Goal: Information Seeking & Learning: Learn about a topic

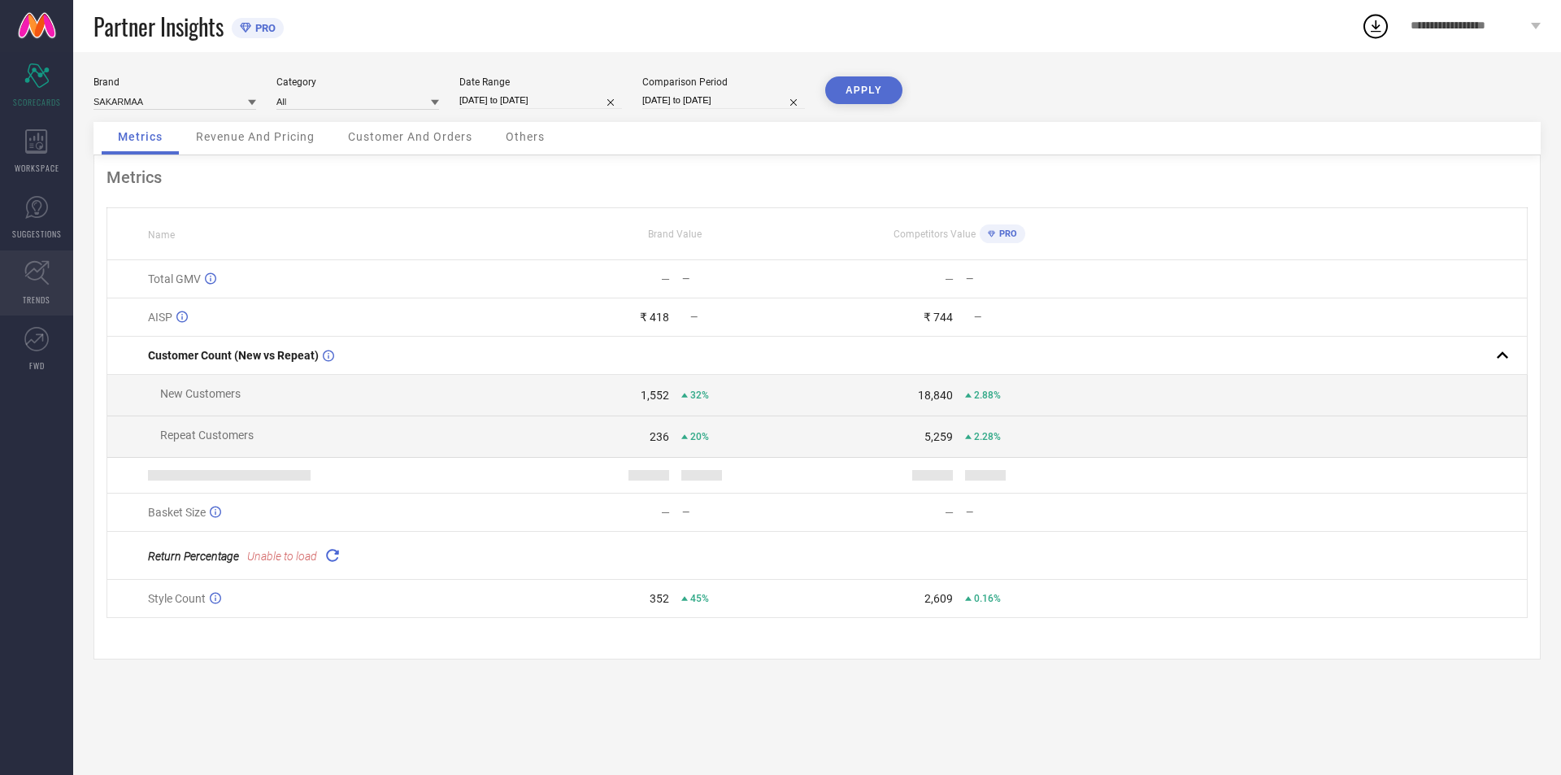
click at [42, 295] on span "TRENDS" at bounding box center [37, 299] width 28 height 12
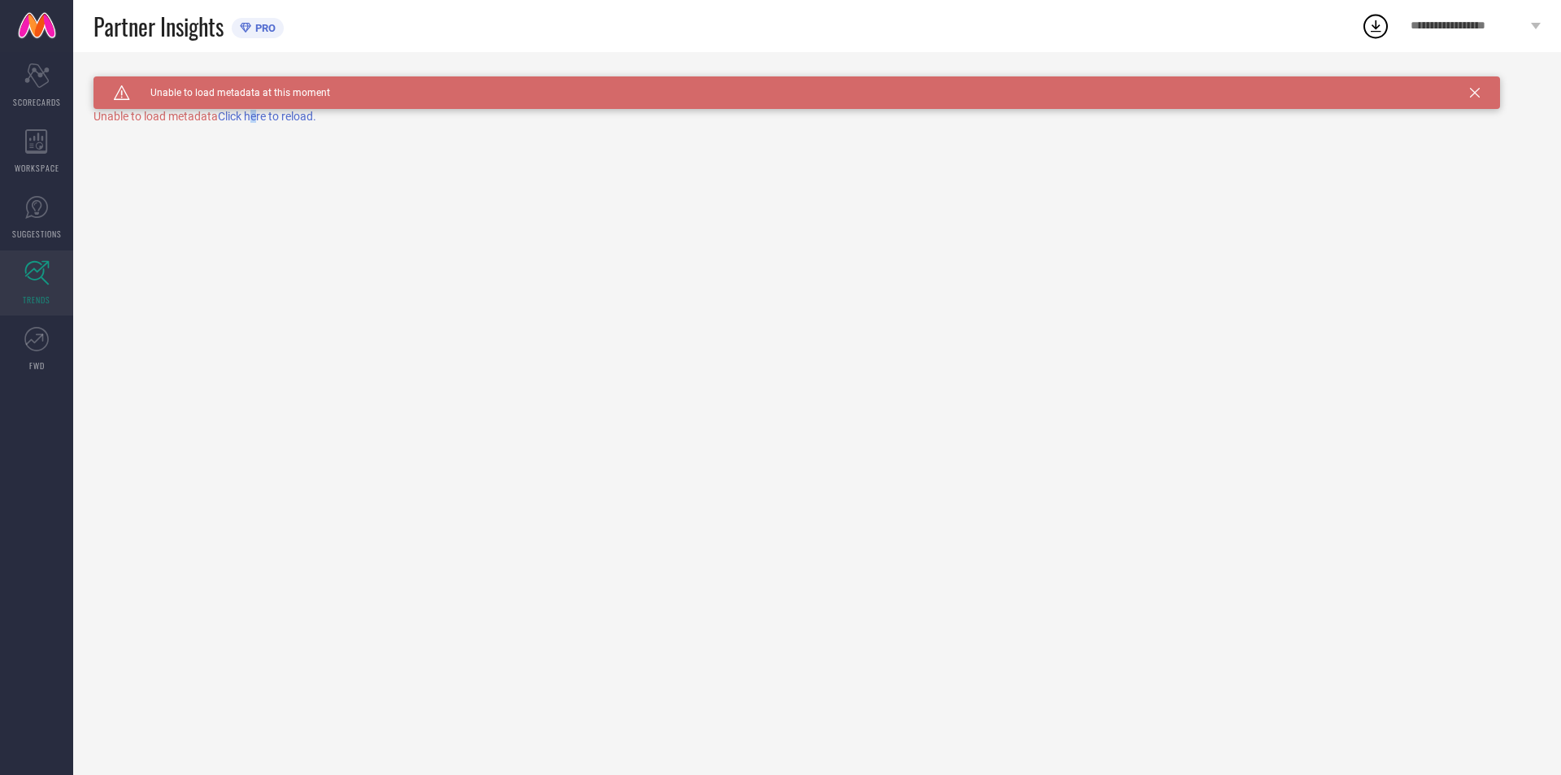
click at [260, 111] on span "Click here to reload." at bounding box center [267, 116] width 98 height 13
click at [256, 133] on div "Business Units Brand Category Date Range 08-09-2025 to 08-10-2025 SEARCH" at bounding box center [816, 126] width 1447 height 33
click at [241, 139] on input at bounding box center [174, 134] width 163 height 17
click at [234, 163] on span "No results found" at bounding box center [174, 157] width 163 height 28
click at [332, 144] on div "Caution Created with Sketch. Unable to load metadata at this moment TRENDS Busi…" at bounding box center [817, 413] width 1488 height 723
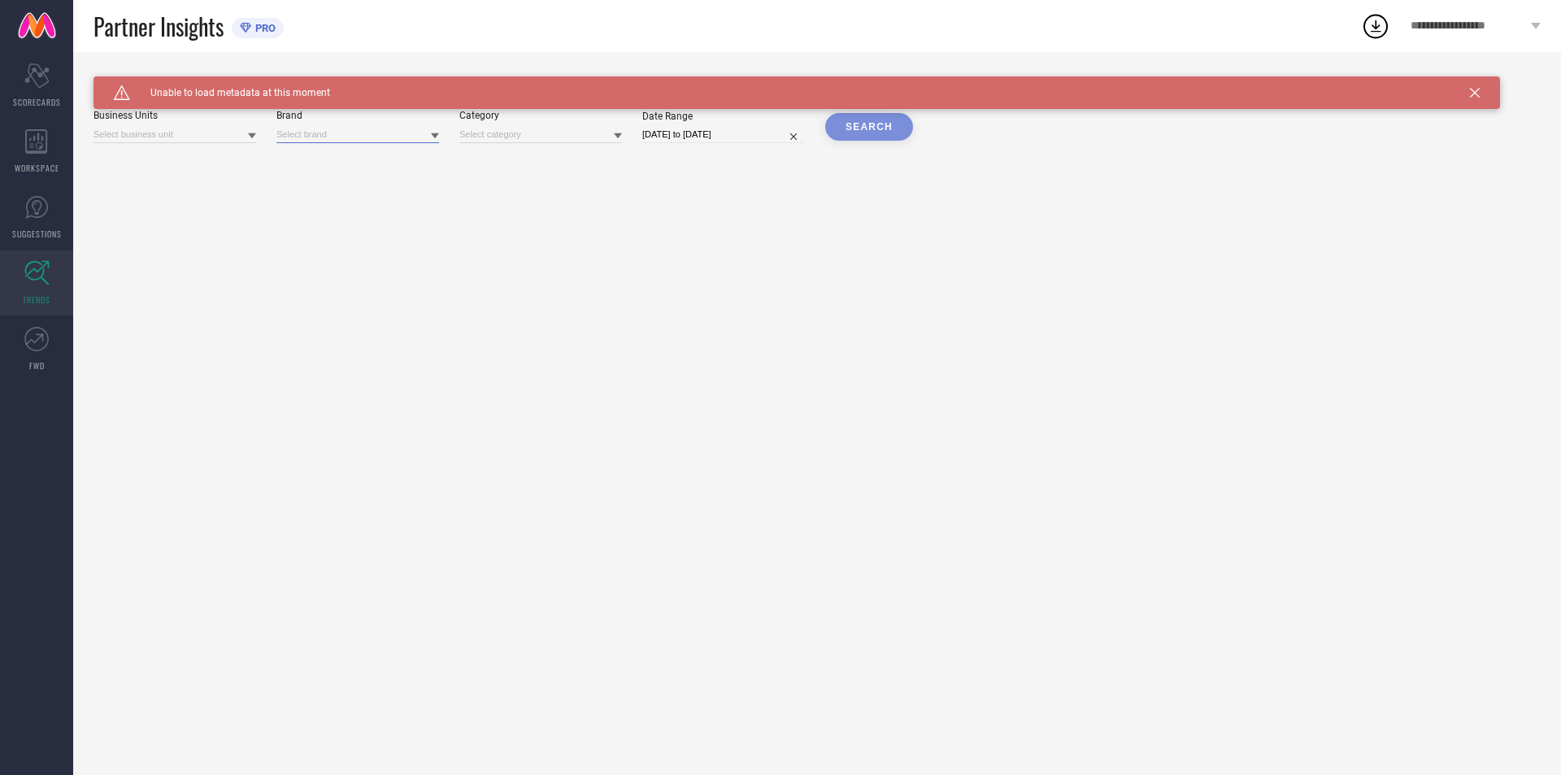
click at [344, 141] on input at bounding box center [357, 134] width 163 height 17
click at [548, 159] on div "Caution Created with Sketch. Unable to load metadata at this moment TRENDS Busi…" at bounding box center [817, 413] width 1488 height 723
click at [1373, 26] on icon at bounding box center [1376, 26] width 11 height 12
click at [1478, 93] on icon at bounding box center [1475, 93] width 10 height 10
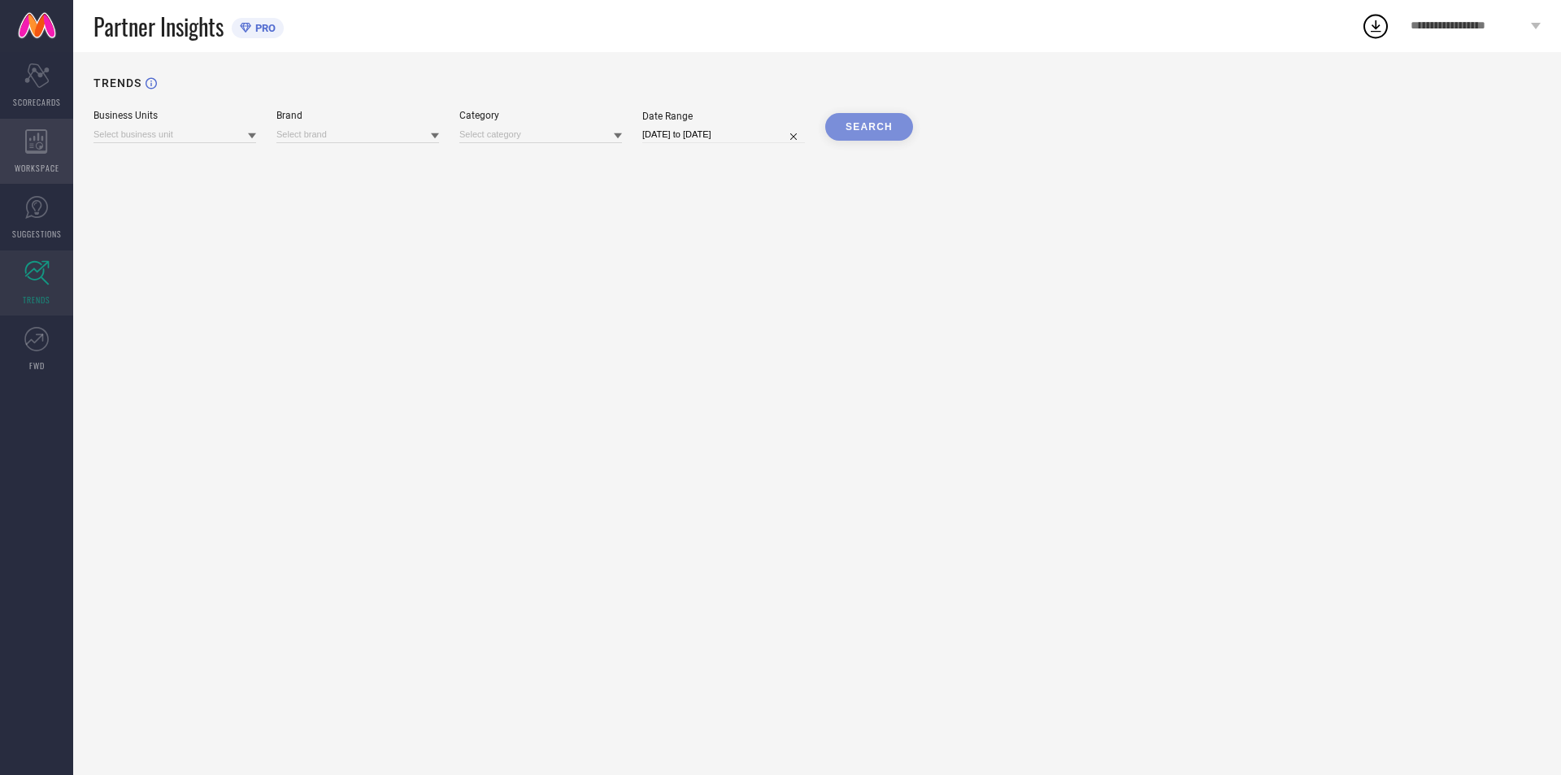
click at [33, 155] on div "WORKSPACE" at bounding box center [36, 151] width 73 height 65
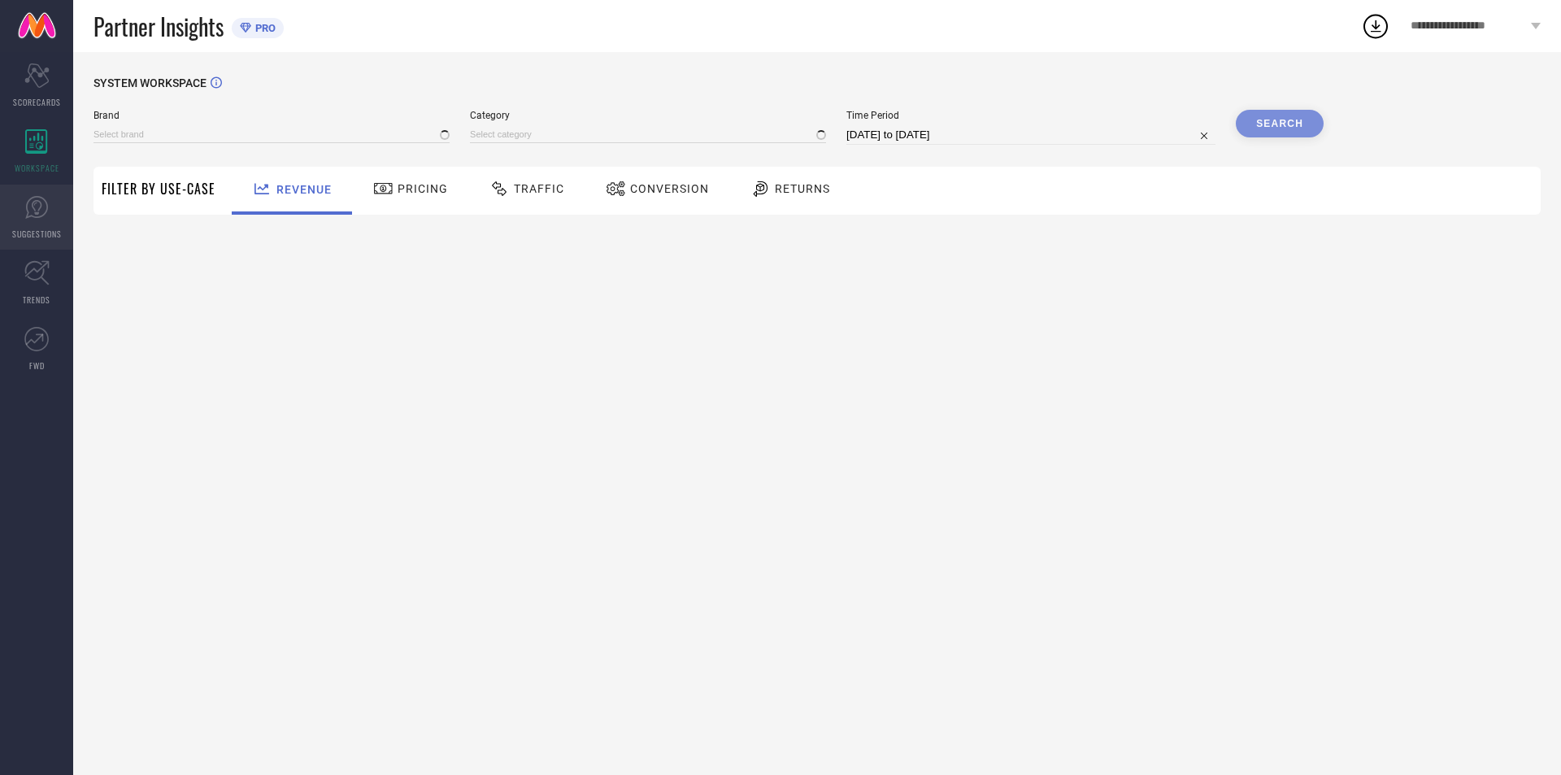
type input "SAKARMAA"
type input "All"
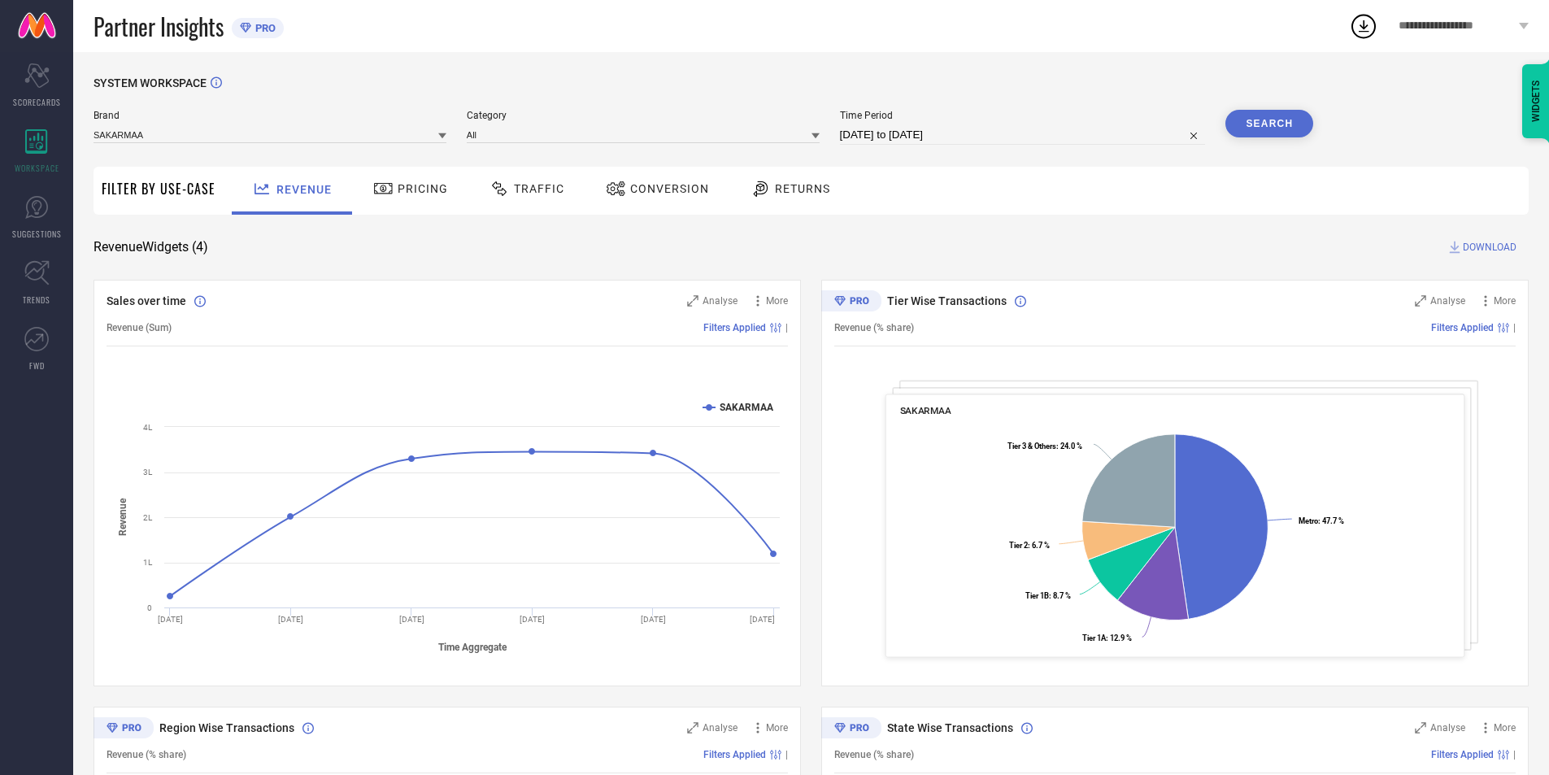
click at [528, 191] on span "Traffic" at bounding box center [539, 188] width 50 height 13
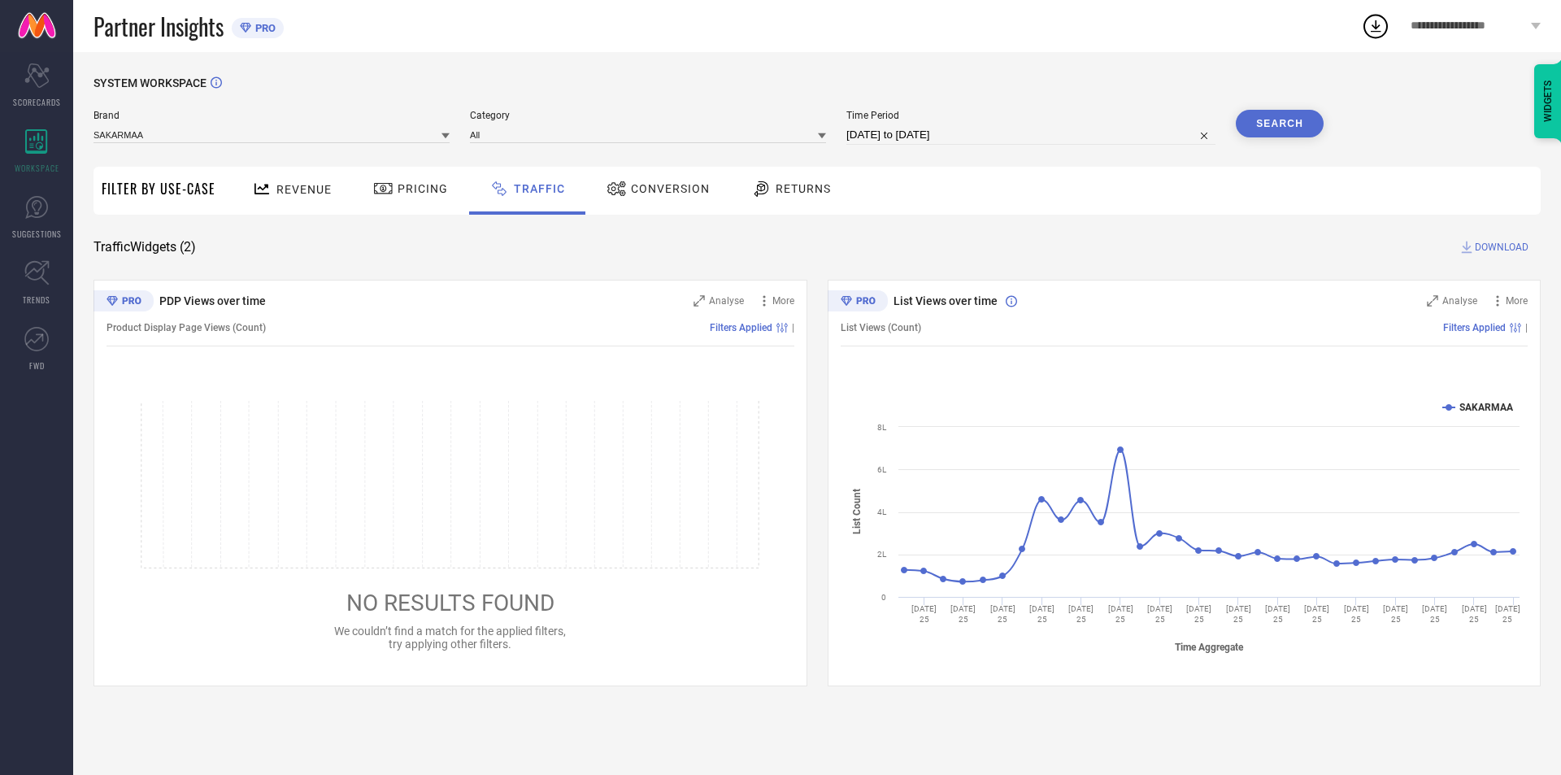
click at [683, 195] on span "Conversion" at bounding box center [670, 188] width 79 height 13
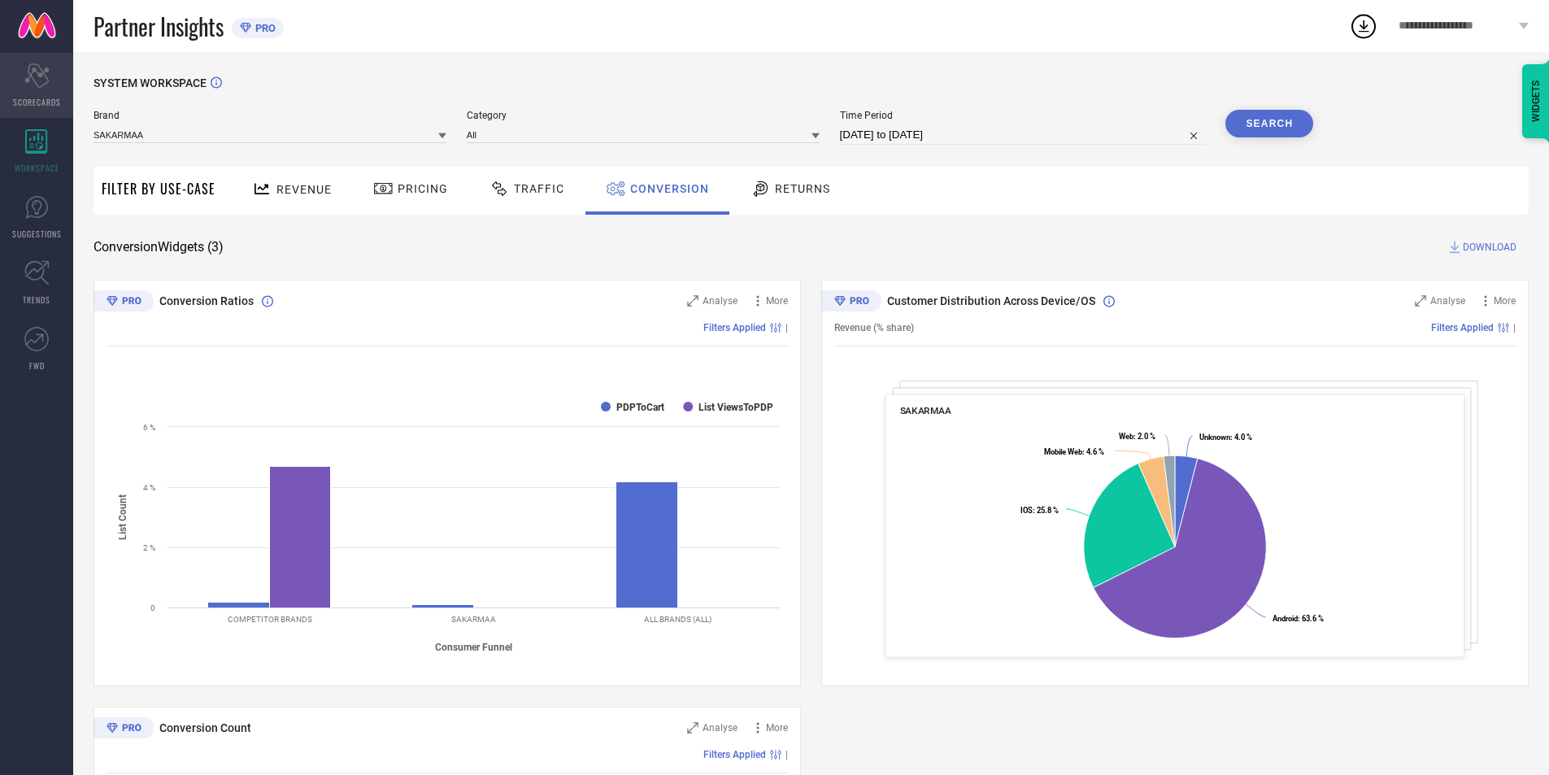
click at [45, 92] on div "Scorecard SCORECARDS" at bounding box center [36, 85] width 73 height 65
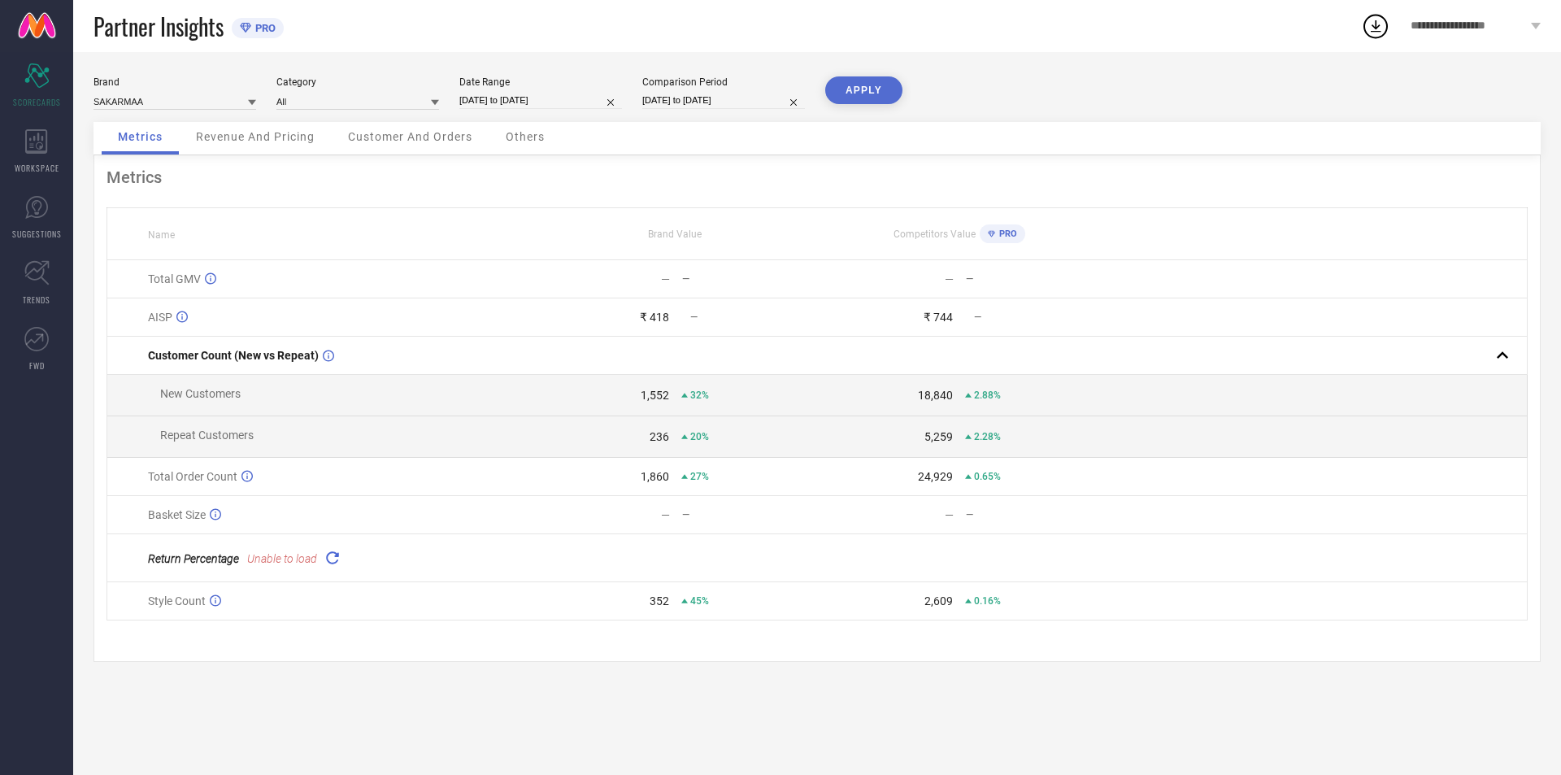
click at [337, 565] on icon at bounding box center [332, 557] width 19 height 19
click at [35, 137] on icon at bounding box center [36, 141] width 22 height 24
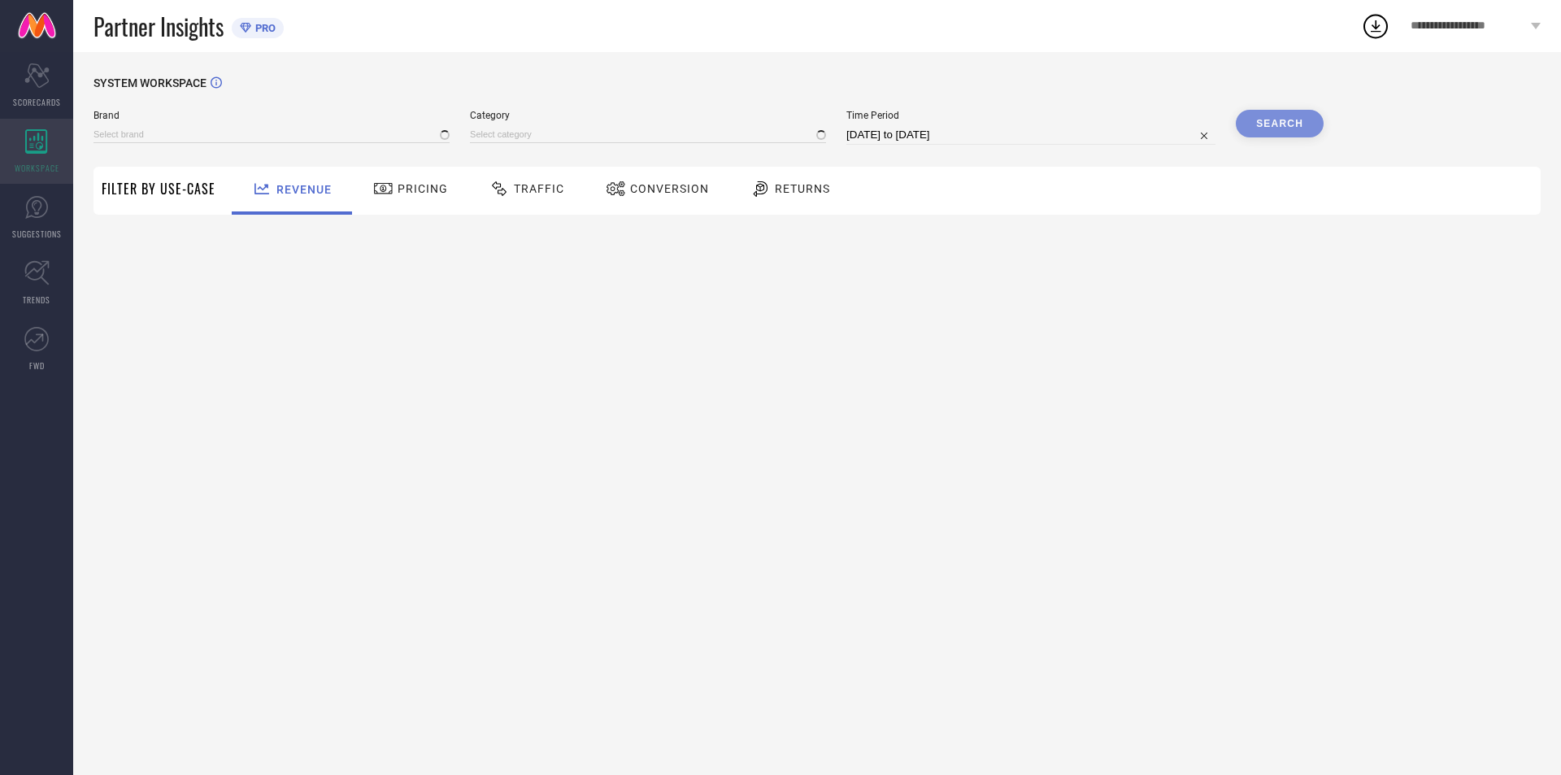
type input "SAKARMAA"
type input "All"
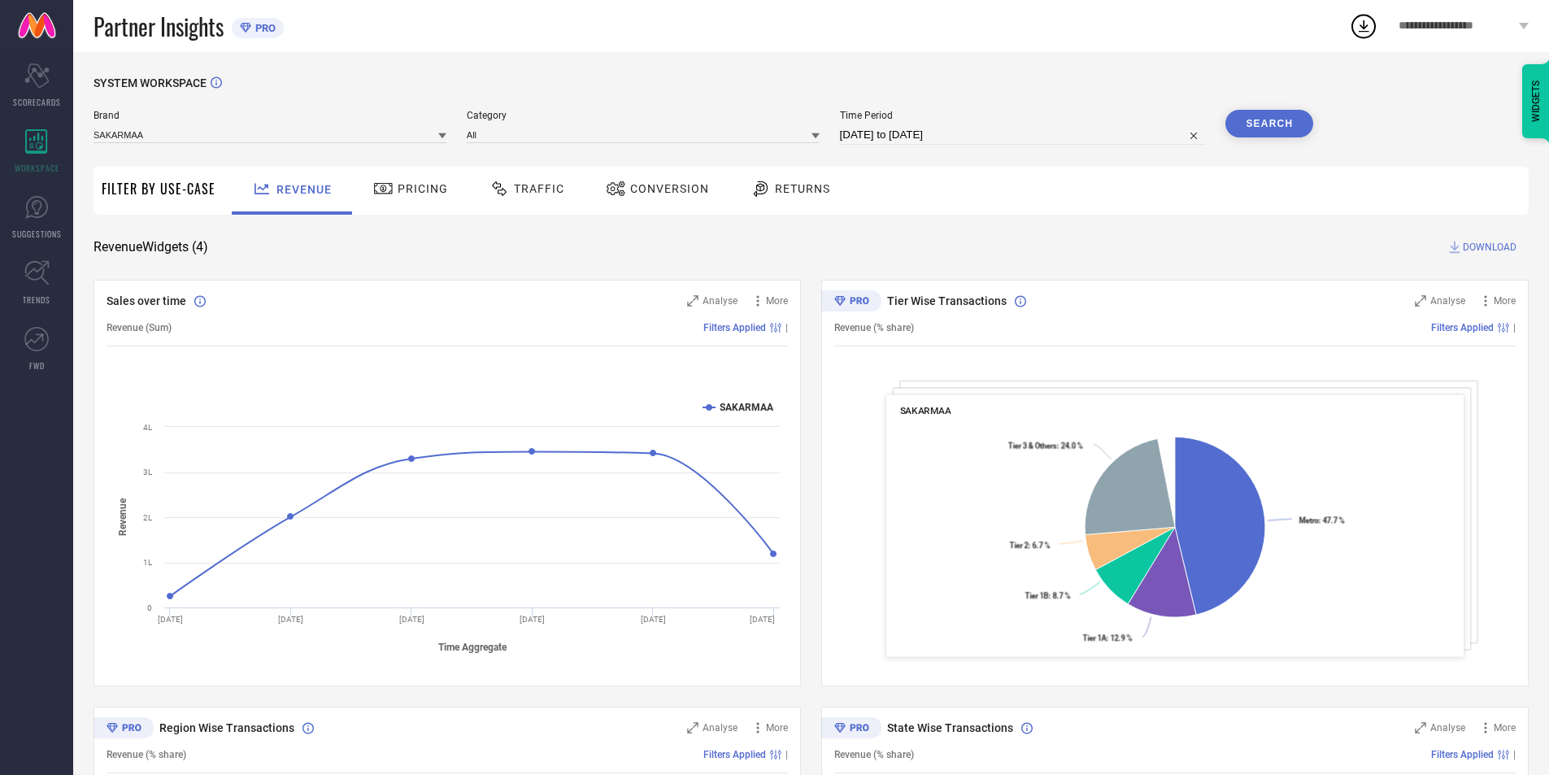
click at [533, 191] on span "Traffic" at bounding box center [539, 188] width 50 height 13
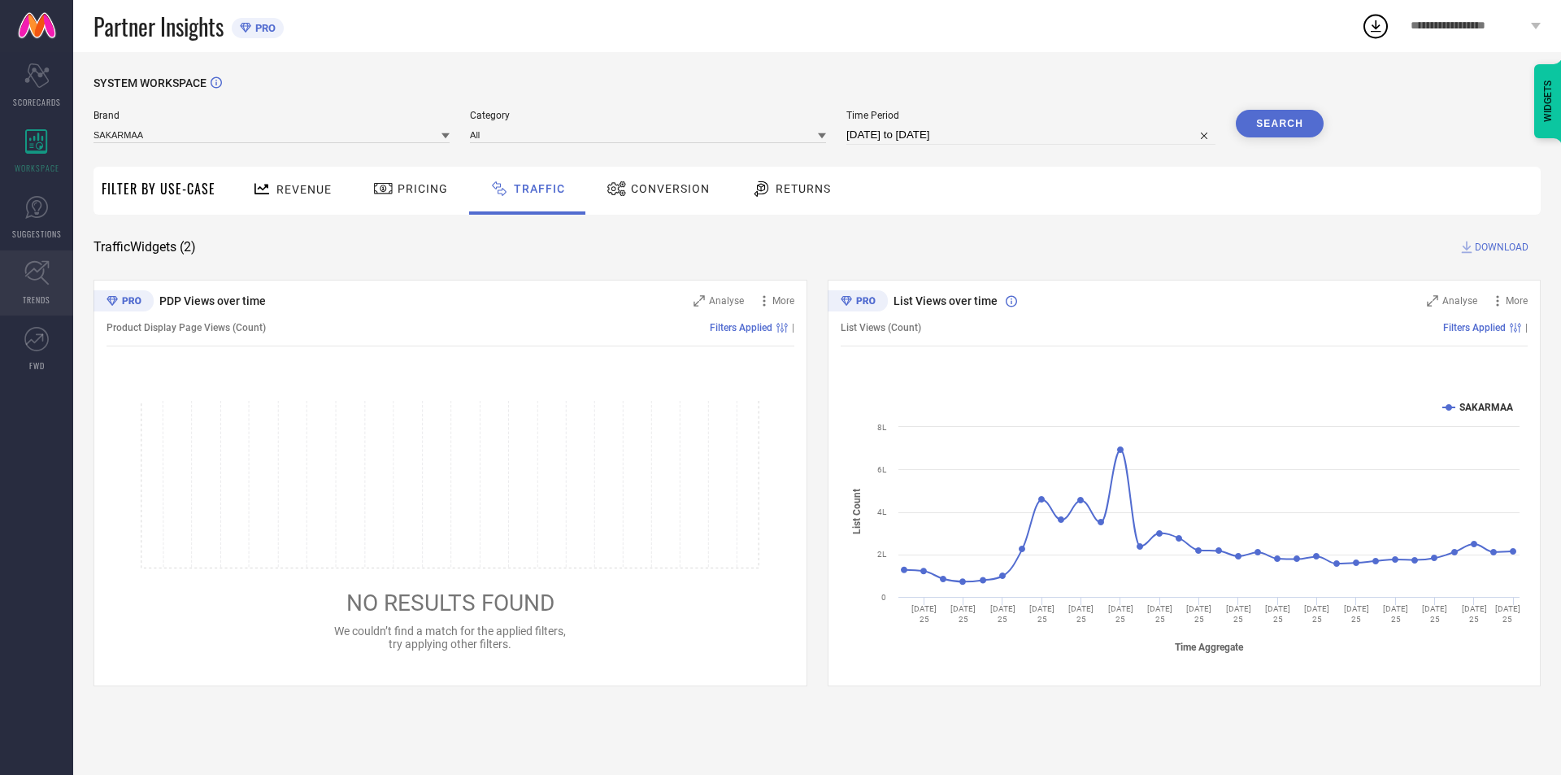
click at [38, 260] on icon at bounding box center [36, 272] width 25 height 25
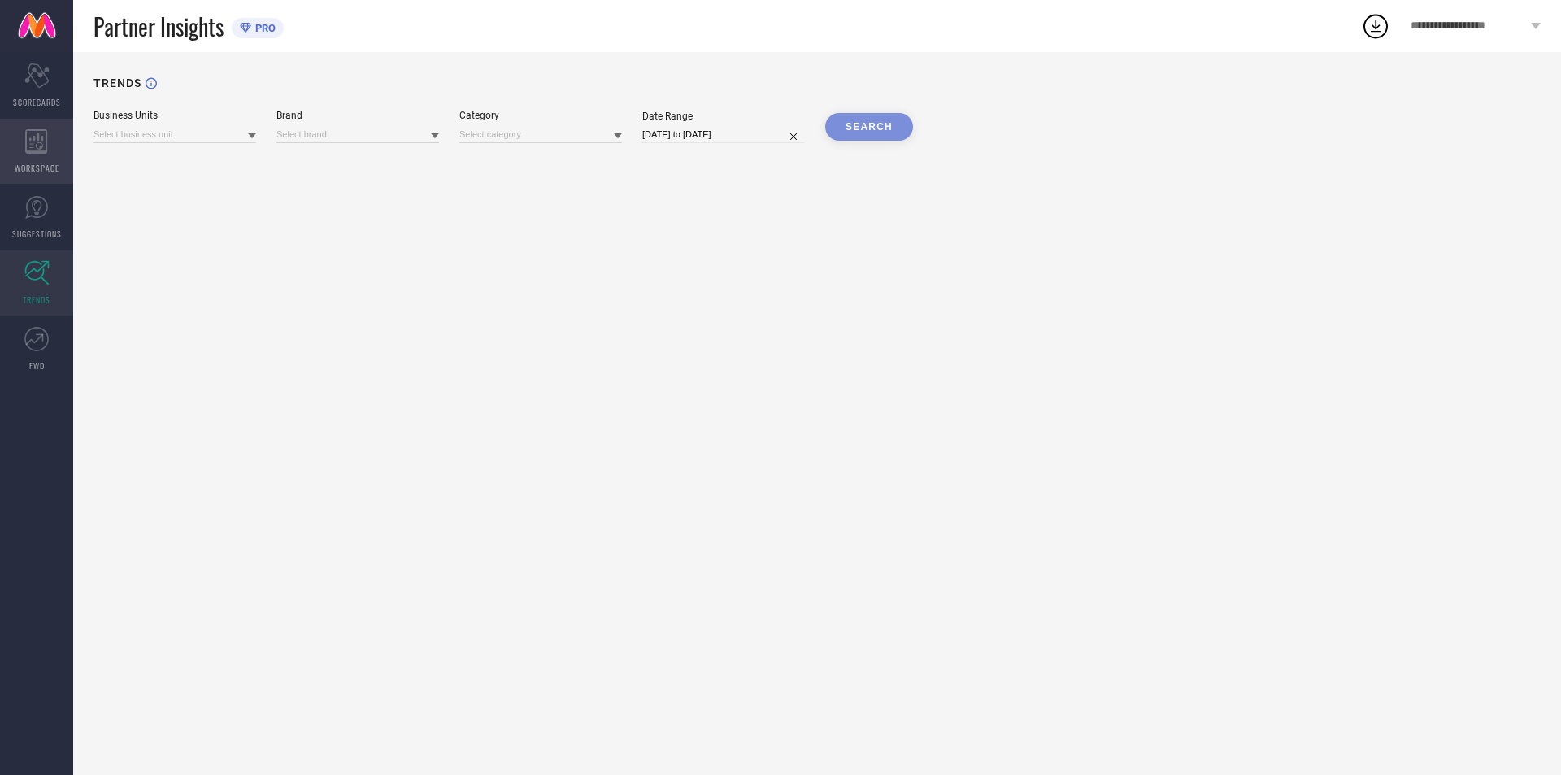
click at [23, 139] on div "WORKSPACE" at bounding box center [36, 151] width 73 height 65
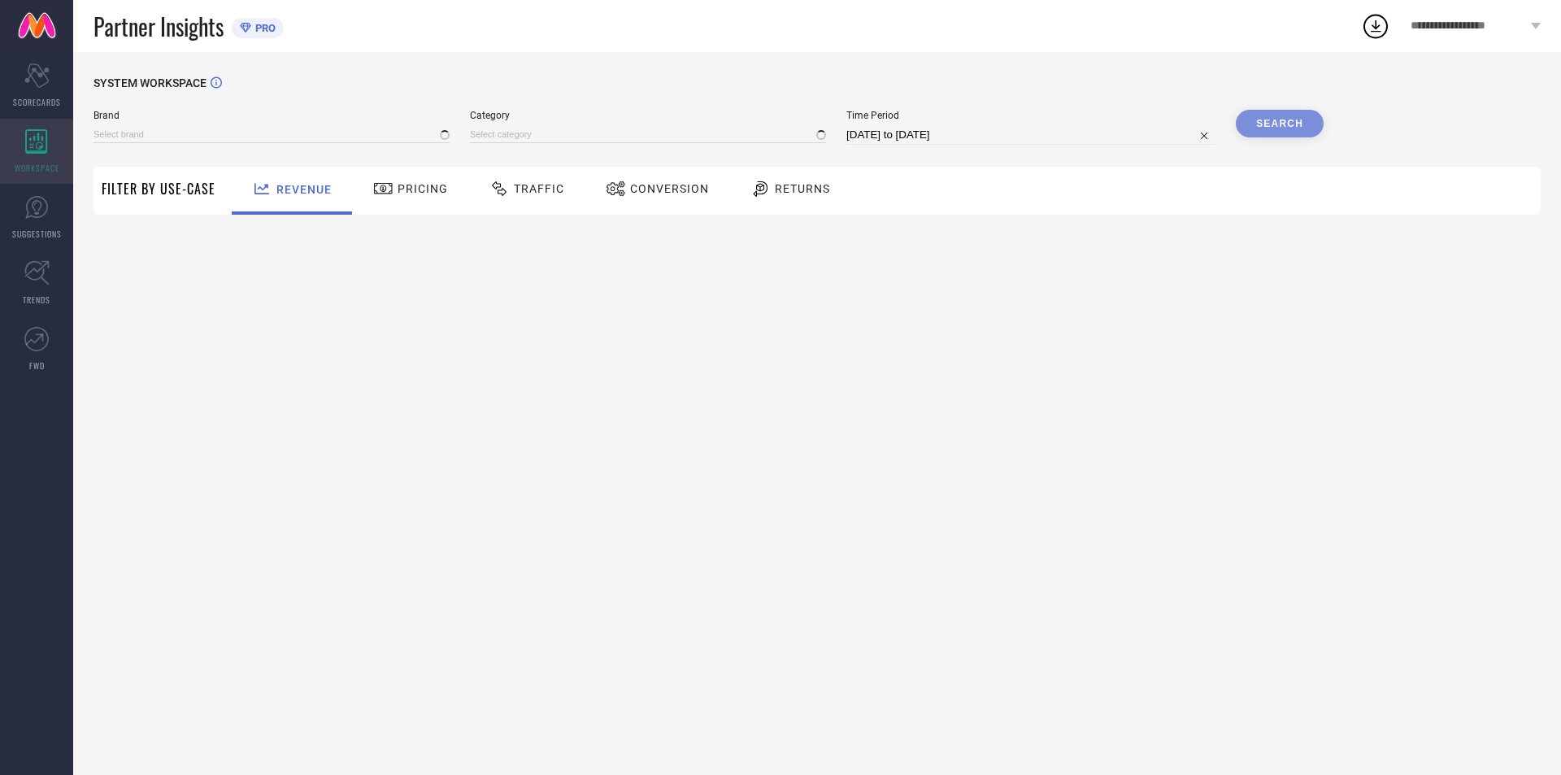
type input "SAKARMAA"
type input "All"
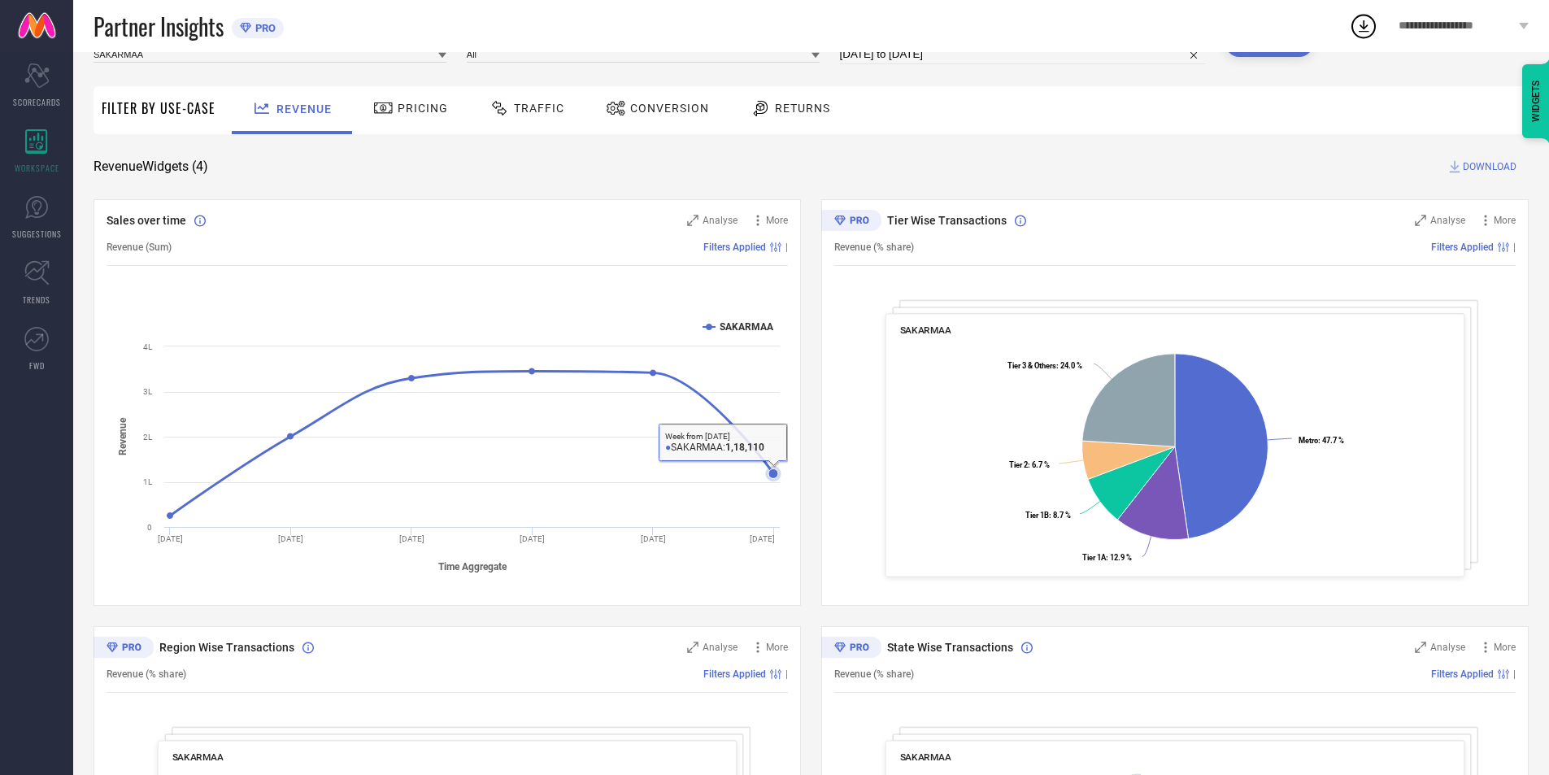
scroll to position [363, 0]
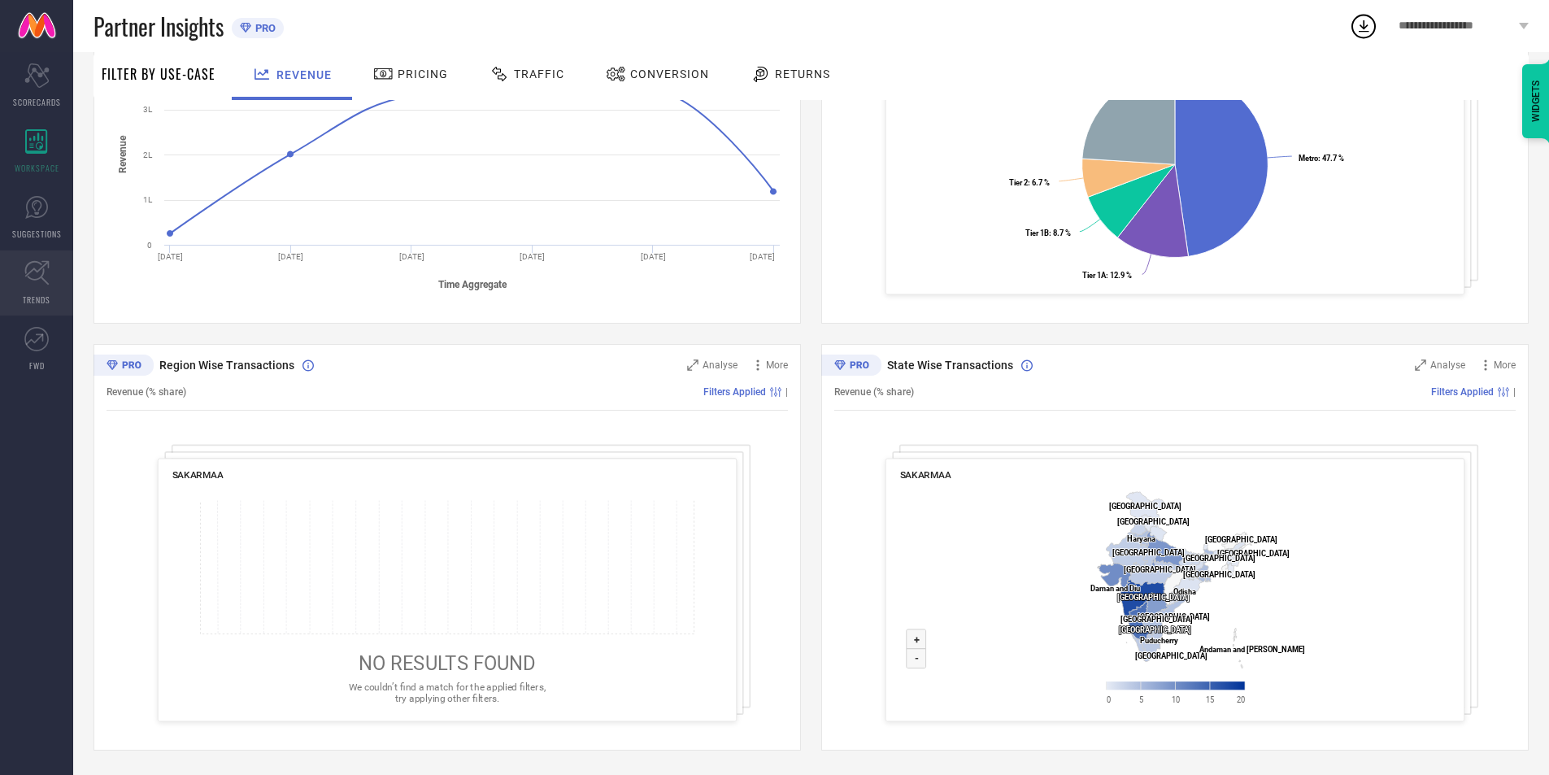
click at [29, 293] on link "TRENDS" at bounding box center [36, 282] width 73 height 65
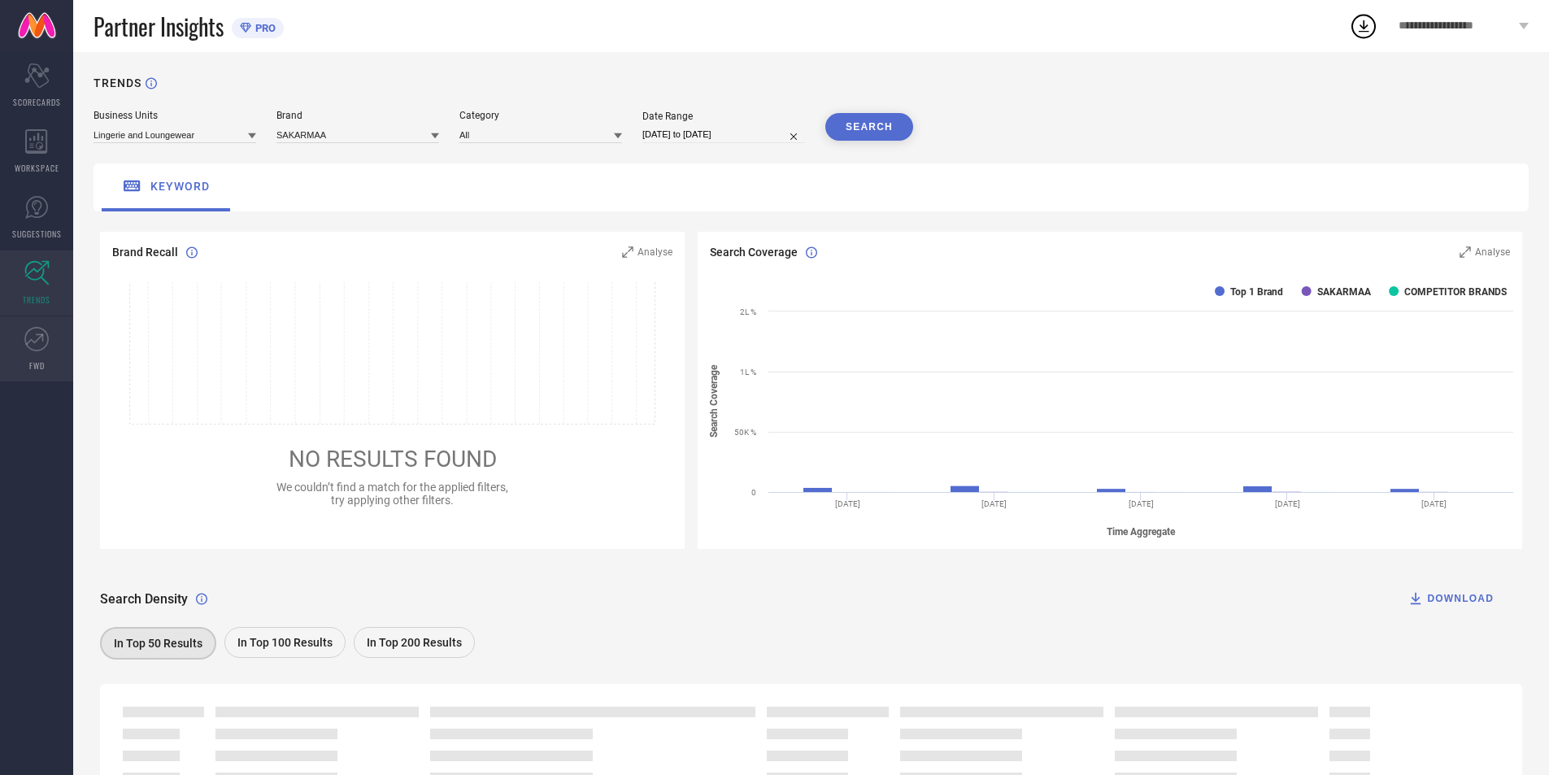
click at [37, 358] on link "FWD" at bounding box center [36, 348] width 73 height 65
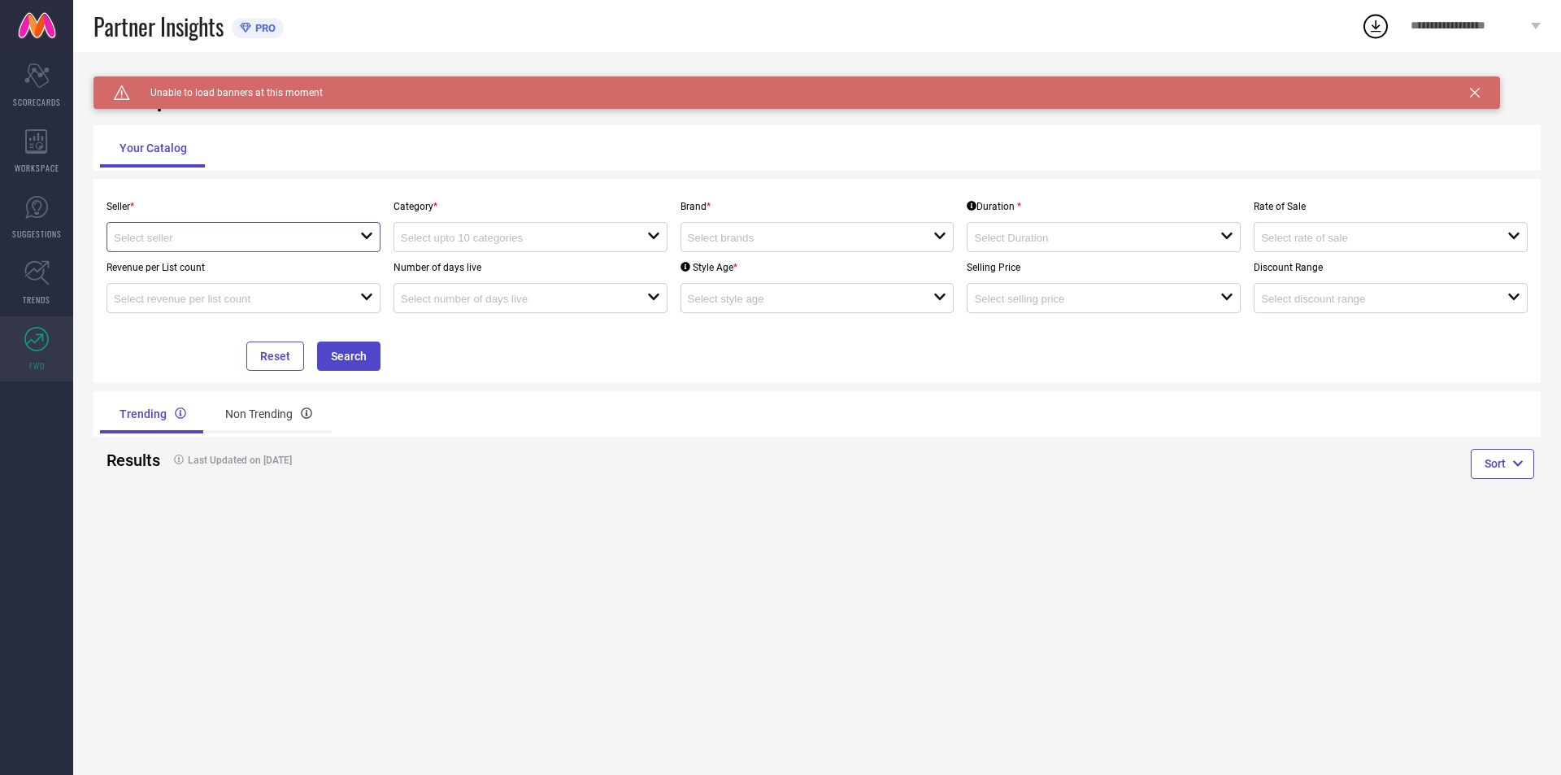
click at [267, 237] on input at bounding box center [225, 238] width 222 height 12
click at [258, 272] on li "Bhulax Enterprise ( 23645 )" at bounding box center [243, 268] width 272 height 29
type input "Bhulax Enterprise ( 23645 )"
click at [453, 228] on div "open" at bounding box center [530, 237] width 274 height 30
click at [585, 244] on input at bounding box center [512, 238] width 222 height 12
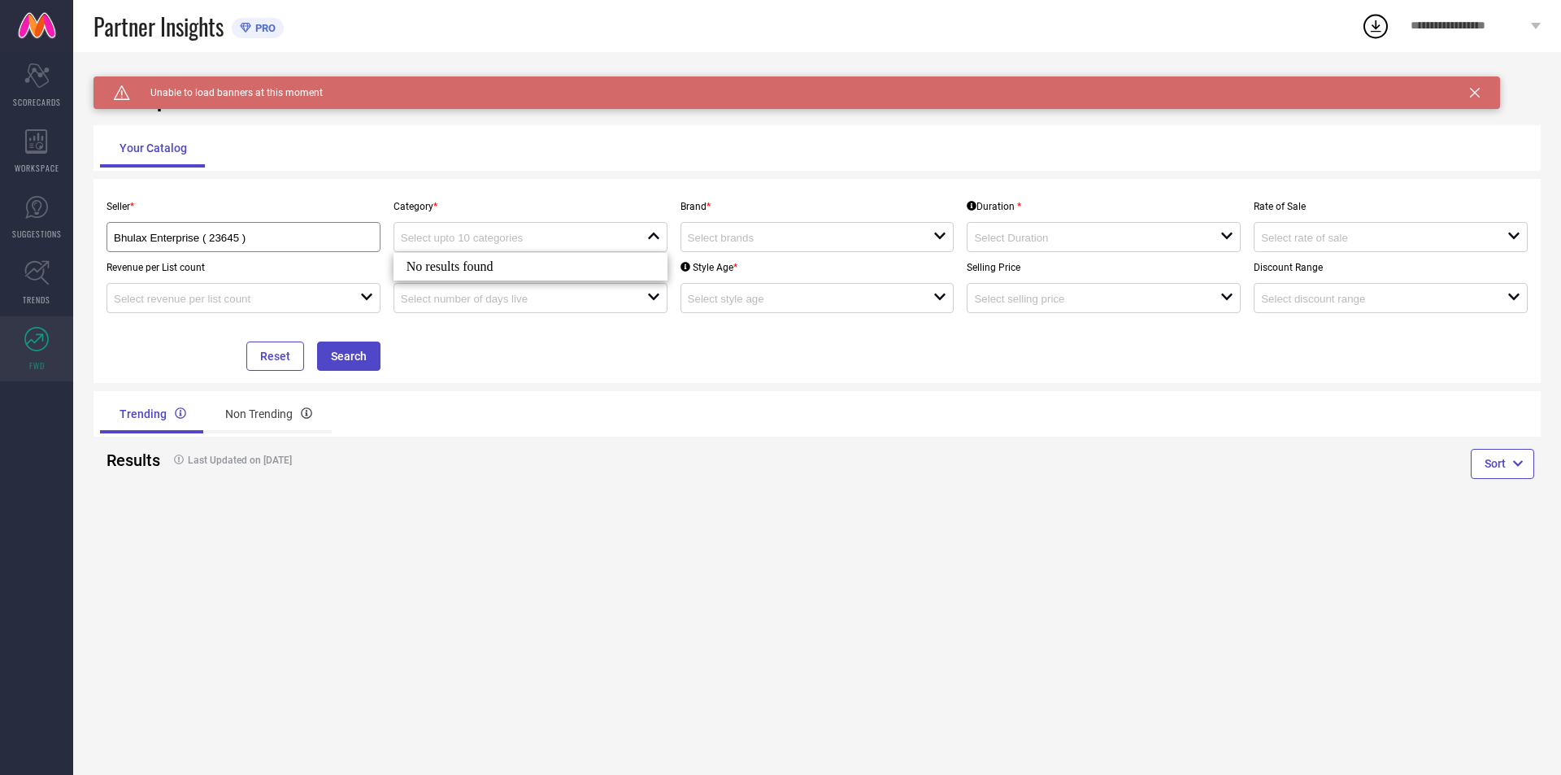
click at [641, 173] on div "Caution Created with Sketch. Unable to load banners at this moment TrendXplorer…" at bounding box center [817, 413] width 1488 height 723
drag, startPoint x: 599, startPoint y: 233, endPoint x: 600, endPoint y: 241, distance: 8.2
click at [599, 237] on input at bounding box center [512, 238] width 222 height 12
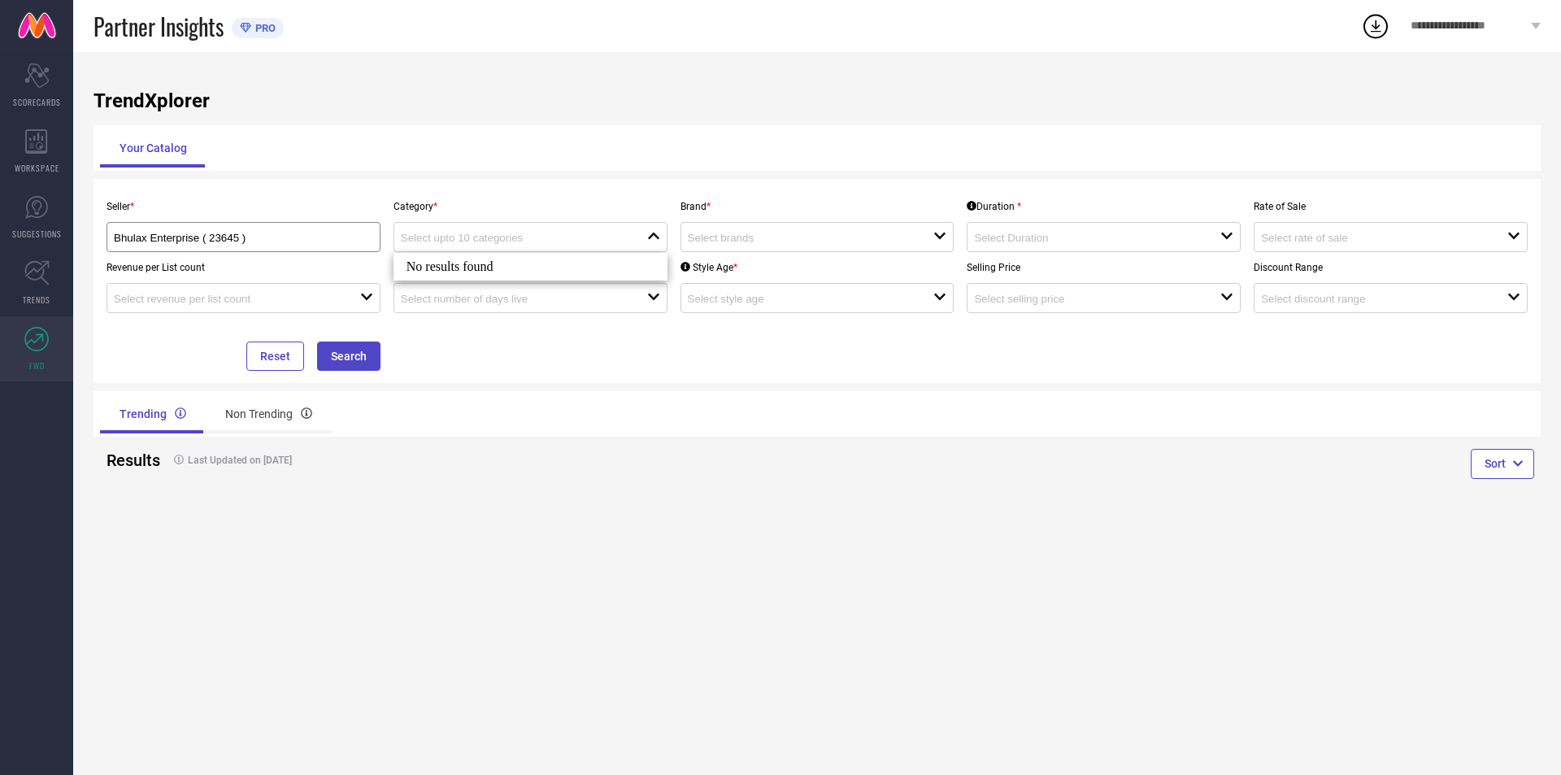
click at [536, 267] on div "No results found" at bounding box center [530, 267] width 274 height 28
click at [472, 260] on div "No results found" at bounding box center [530, 267] width 274 height 28
drag, startPoint x: 424, startPoint y: 133, endPoint x: 464, endPoint y: 230, distance: 104.6
click at [424, 142] on div "Your Catalog" at bounding box center [817, 147] width 1434 height 39
click at [480, 229] on div "open" at bounding box center [530, 237] width 274 height 30
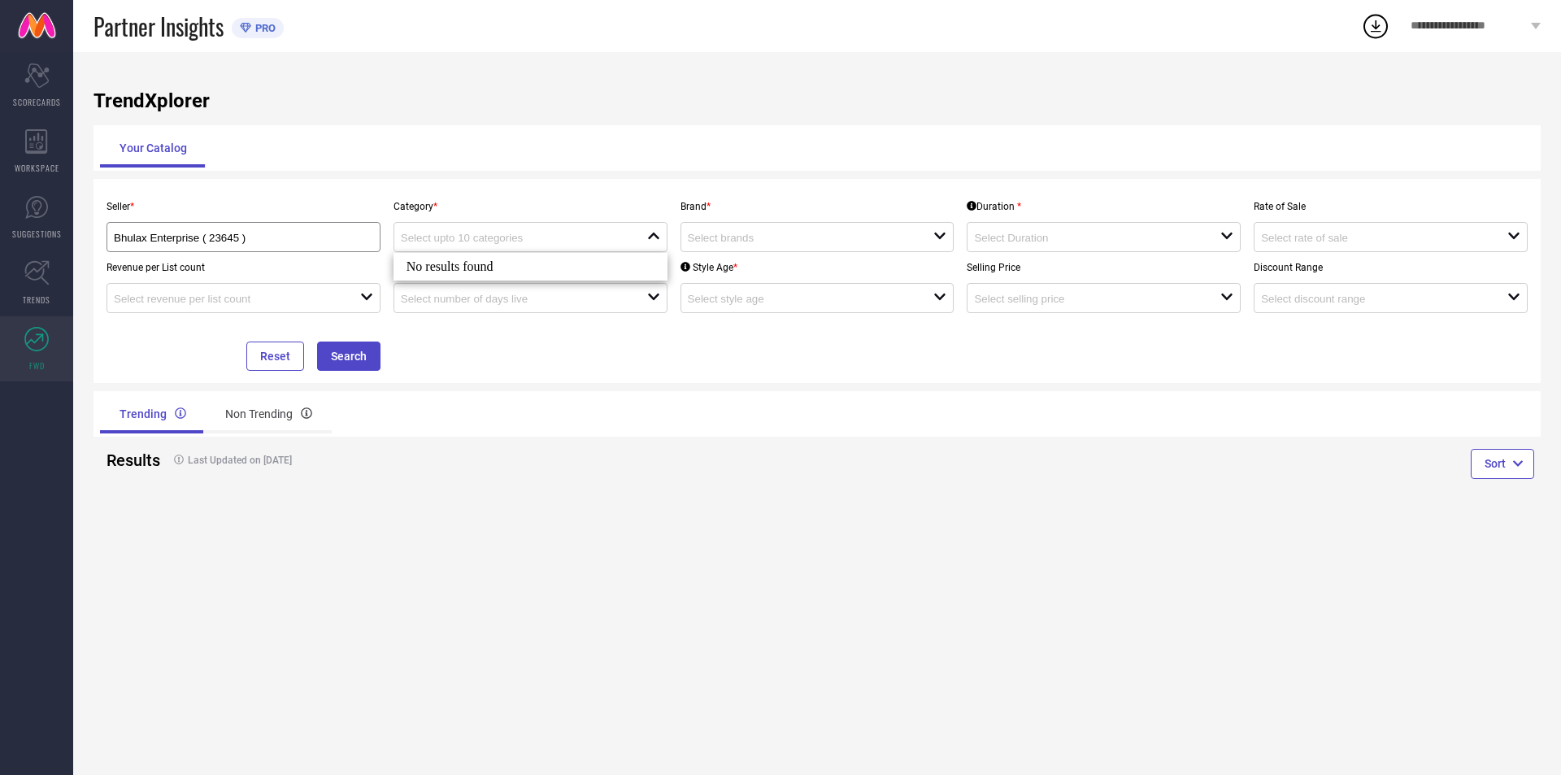
click at [458, 315] on div "Seller * Bhulax Enterprise ( 23645 ) Category * close Brand * open Duration * o…" at bounding box center [817, 281] width 1434 height 180
click at [744, 248] on div "open" at bounding box center [817, 237] width 274 height 30
click at [736, 301] on li "SAKARMAA" at bounding box center [817, 298] width 272 height 29
type input "SAKARMAA"
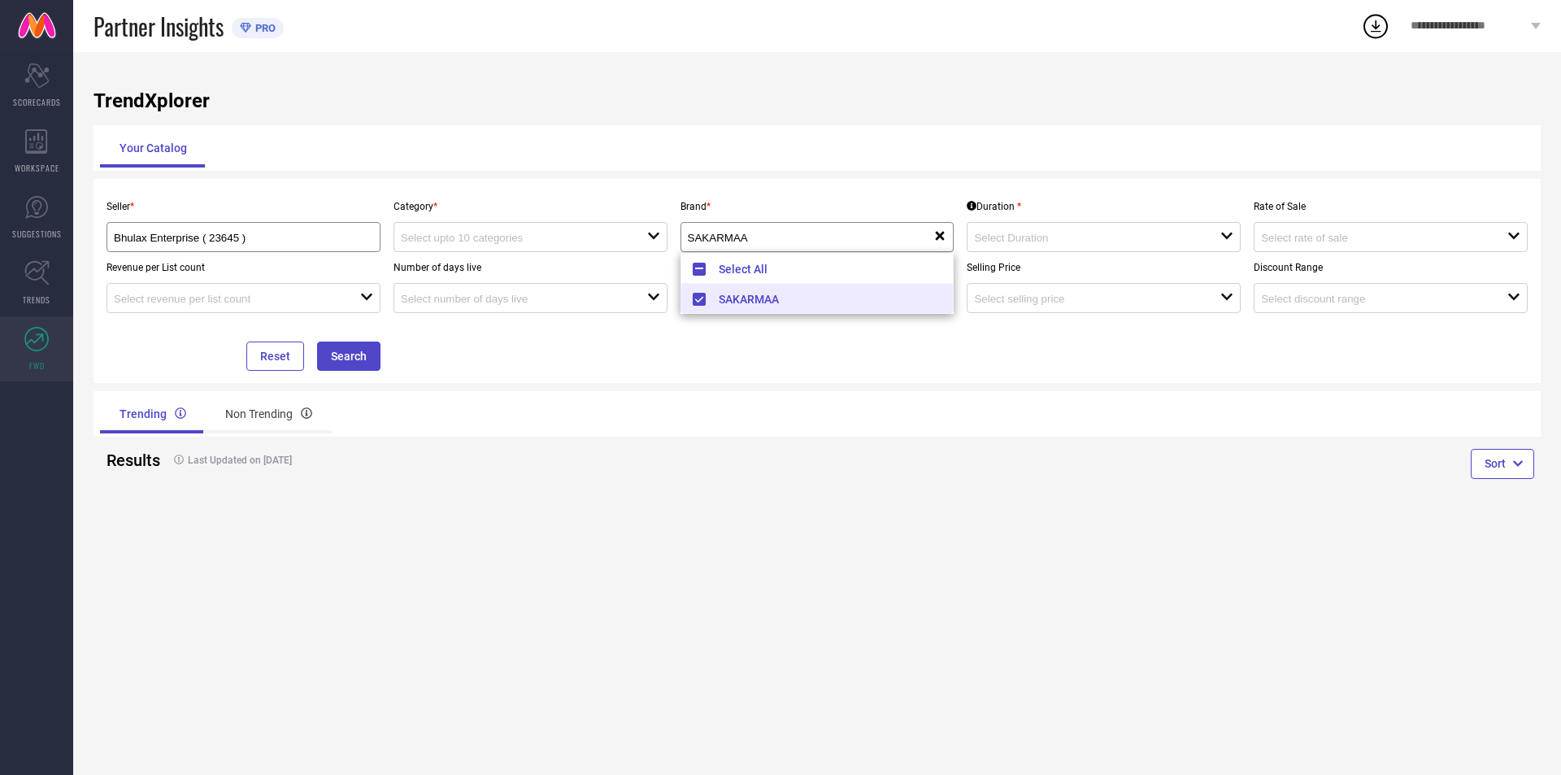
click at [670, 379] on div "Seller * Bhulax Enterprise ( 23645 ) Category * open Brand * SAKARMAA reset Dur…" at bounding box center [816, 281] width 1447 height 204
click at [347, 364] on button "Search" at bounding box center [348, 355] width 63 height 29
click at [446, 235] on input at bounding box center [512, 238] width 222 height 12
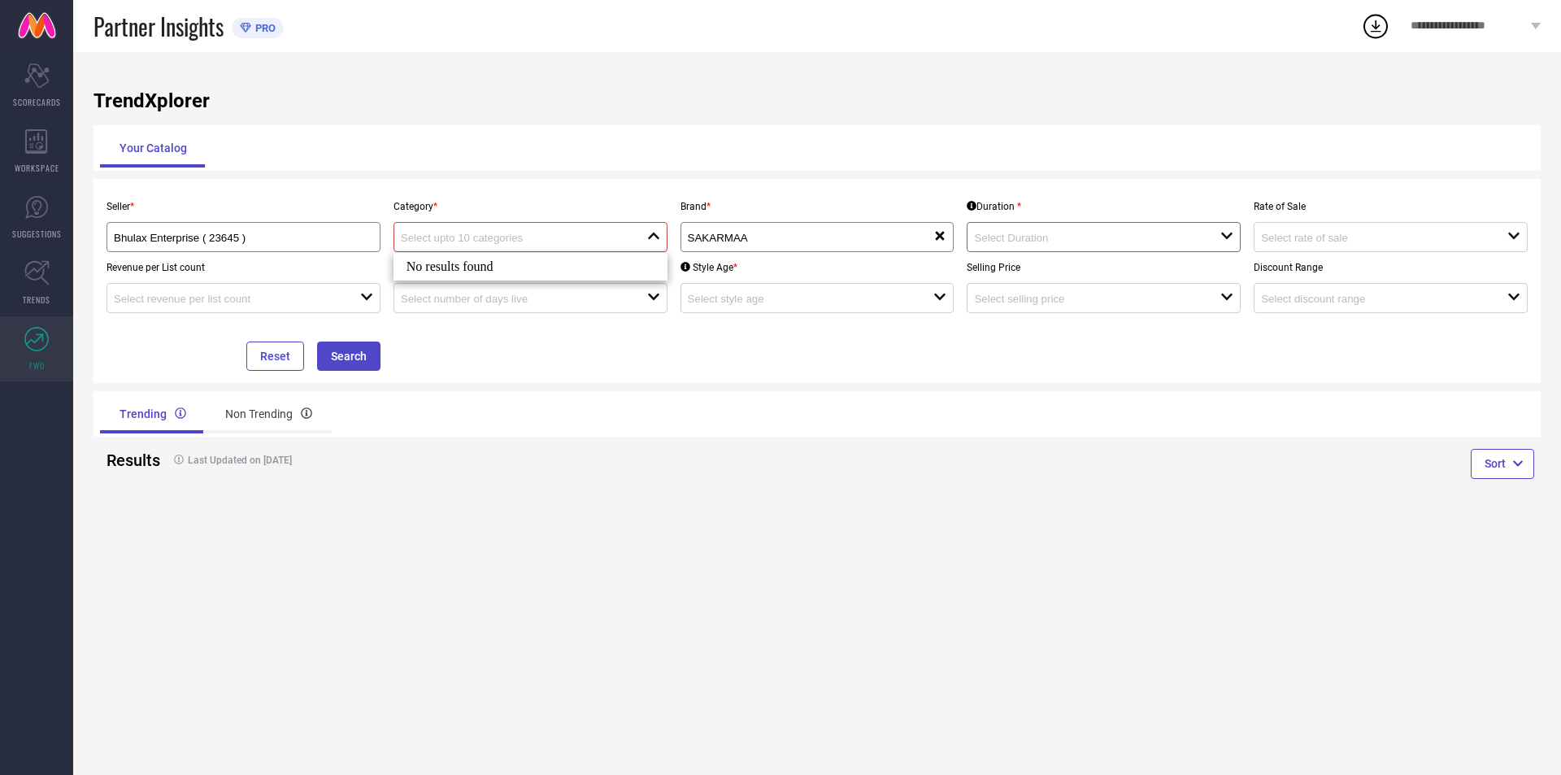
click at [450, 256] on div "No results found" at bounding box center [530, 267] width 274 height 28
drag, startPoint x: 352, startPoint y: 233, endPoint x: 351, endPoint y: 250, distance: 17.1
click at [351, 234] on div "Bhulax Enterprise ( 23645 )" at bounding box center [243, 236] width 259 height 15
drag, startPoint x: 268, startPoint y: 263, endPoint x: 277, endPoint y: 274, distance: 13.8
click at [269, 263] on li "Bhulax Enterprise ( 23645 )" at bounding box center [243, 268] width 272 height 29
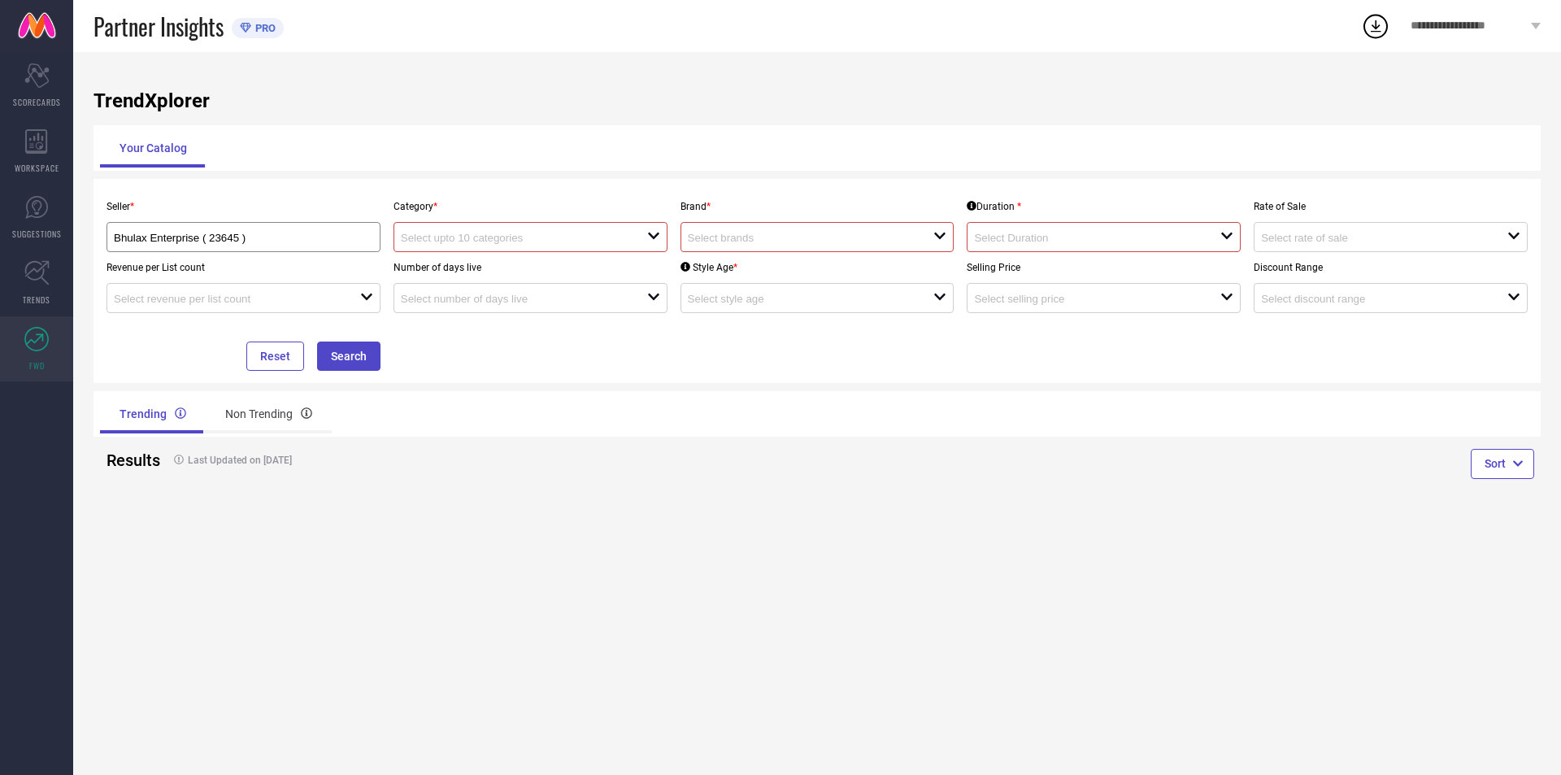
click at [552, 336] on div "Seller * Bhulax Enterprise ( 23645 ) Category * open Brand * open Duration * op…" at bounding box center [817, 281] width 1434 height 180
click at [603, 250] on div "open" at bounding box center [530, 237] width 274 height 30
click at [524, 274] on div "No results found" at bounding box center [530, 267] width 274 height 28
click at [377, 364] on button "Search" at bounding box center [348, 355] width 63 height 29
click at [1048, 226] on div "open" at bounding box center [1104, 237] width 274 height 30
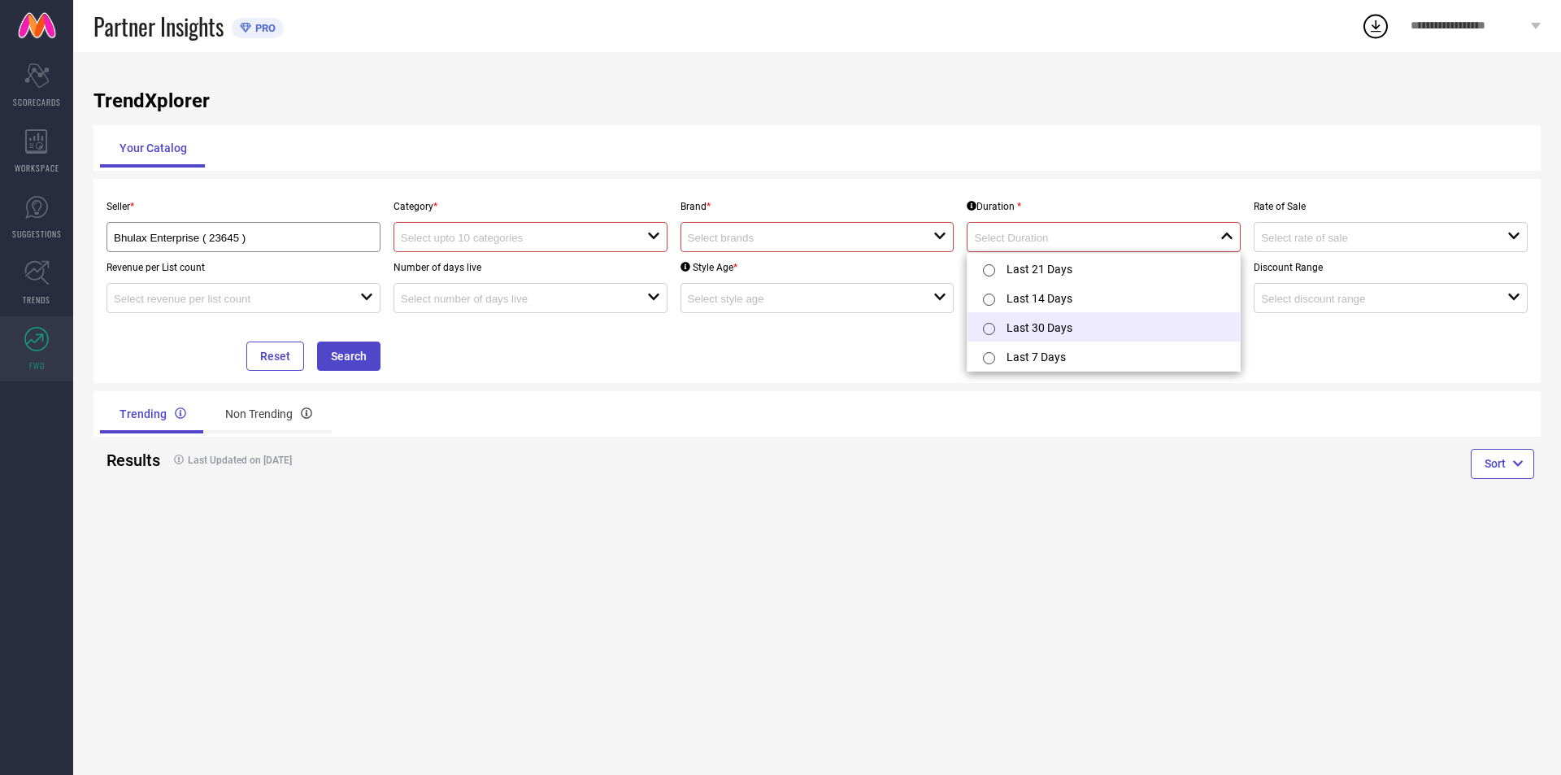
click at [985, 324] on input "radio" at bounding box center [989, 329] width 12 height 12
type input "Last 30 Days"
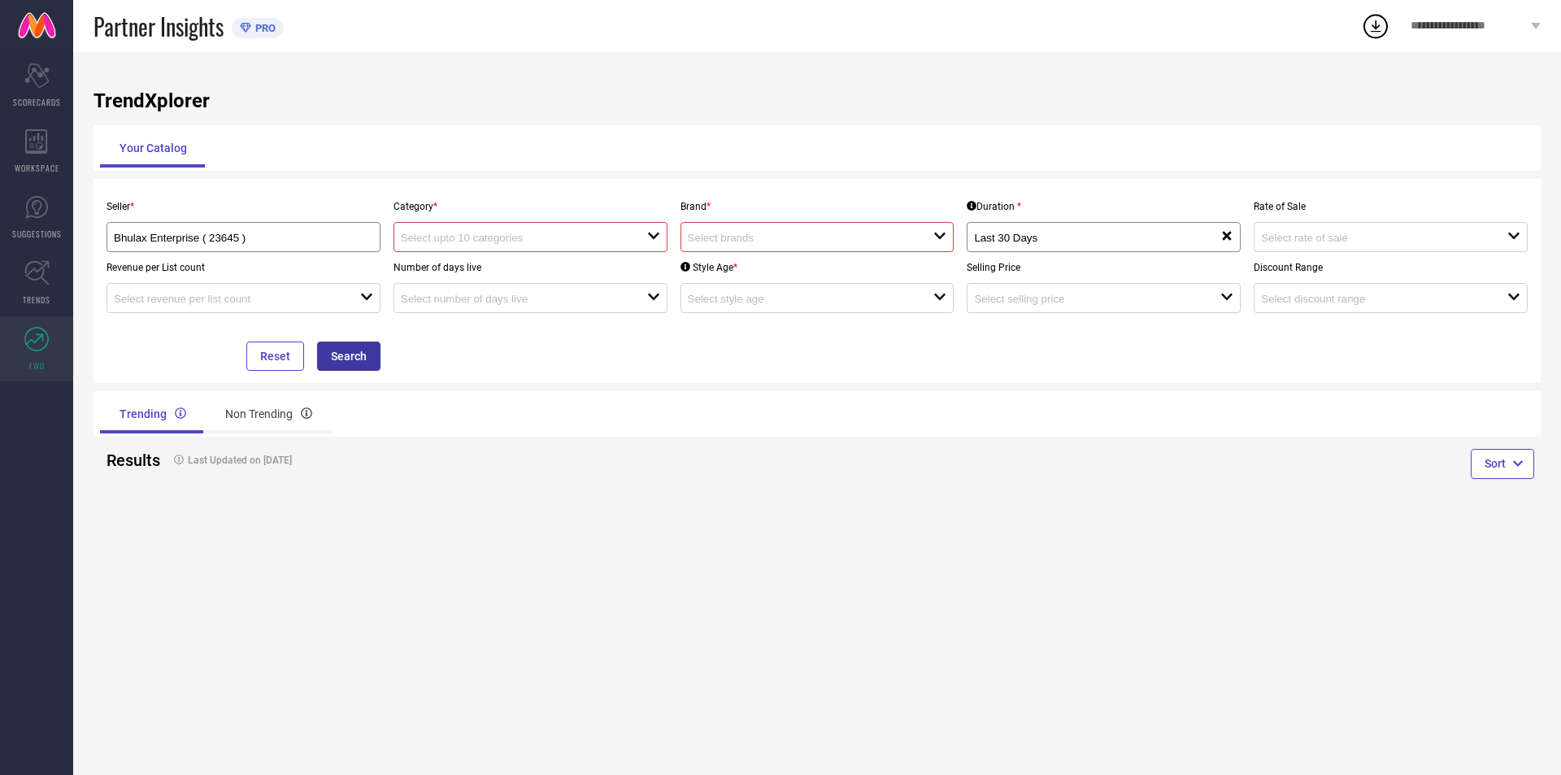
click at [346, 349] on button "Search" at bounding box center [348, 355] width 63 height 29
click at [742, 231] on div at bounding box center [811, 236] width 246 height 15
click at [709, 289] on li "SAKARMAA" at bounding box center [817, 298] width 272 height 29
type input "SAKARMAA"
click at [345, 354] on button "Search" at bounding box center [348, 355] width 63 height 29
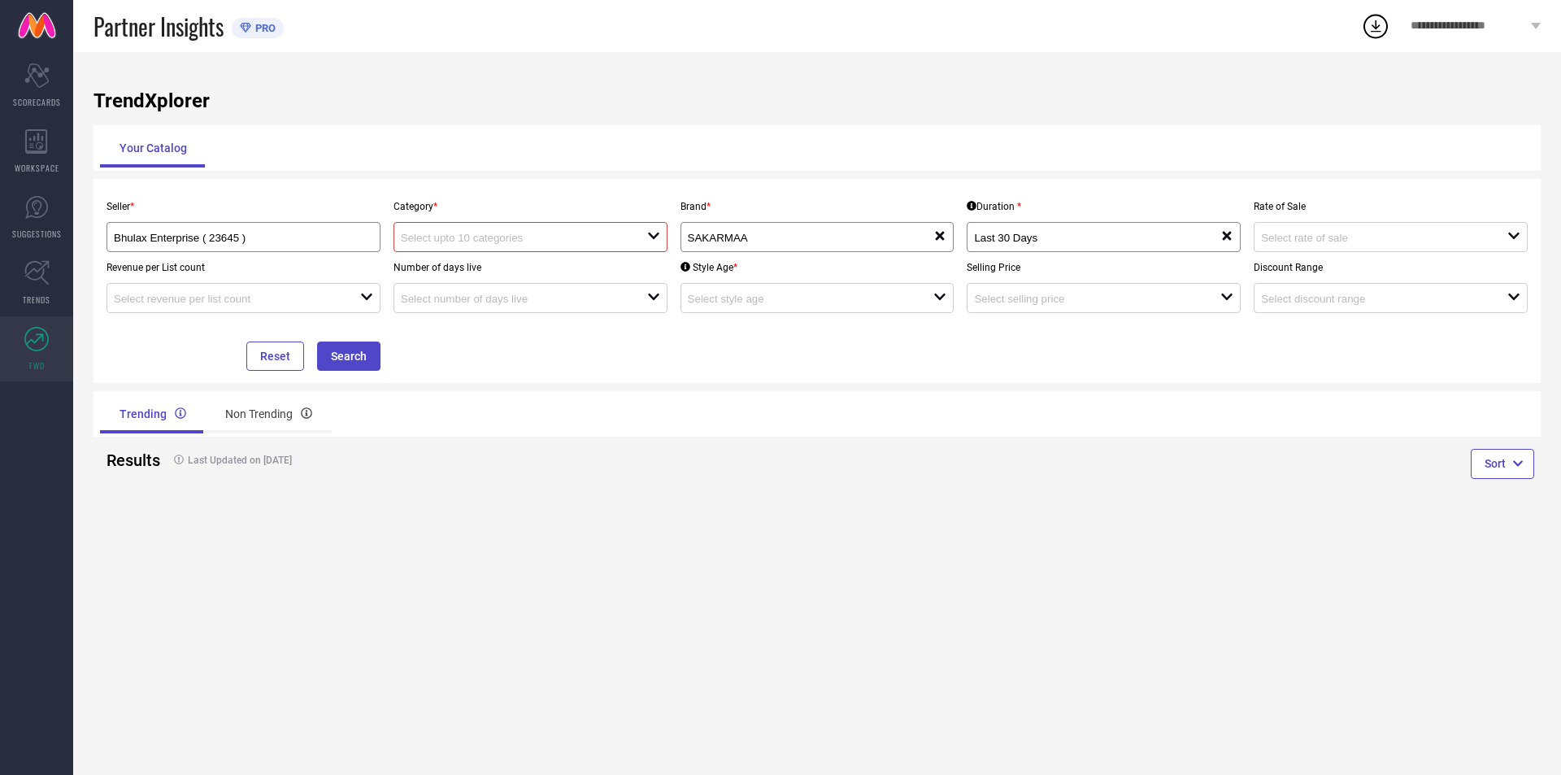
click at [572, 248] on div "open" at bounding box center [530, 237] width 274 height 30
click at [475, 271] on div "No results found" at bounding box center [530, 267] width 274 height 28
click at [715, 441] on div "Last Updated on [DATE]" at bounding box center [455, 459] width 592 height 37
